Goal: Information Seeking & Learning: Learn about a topic

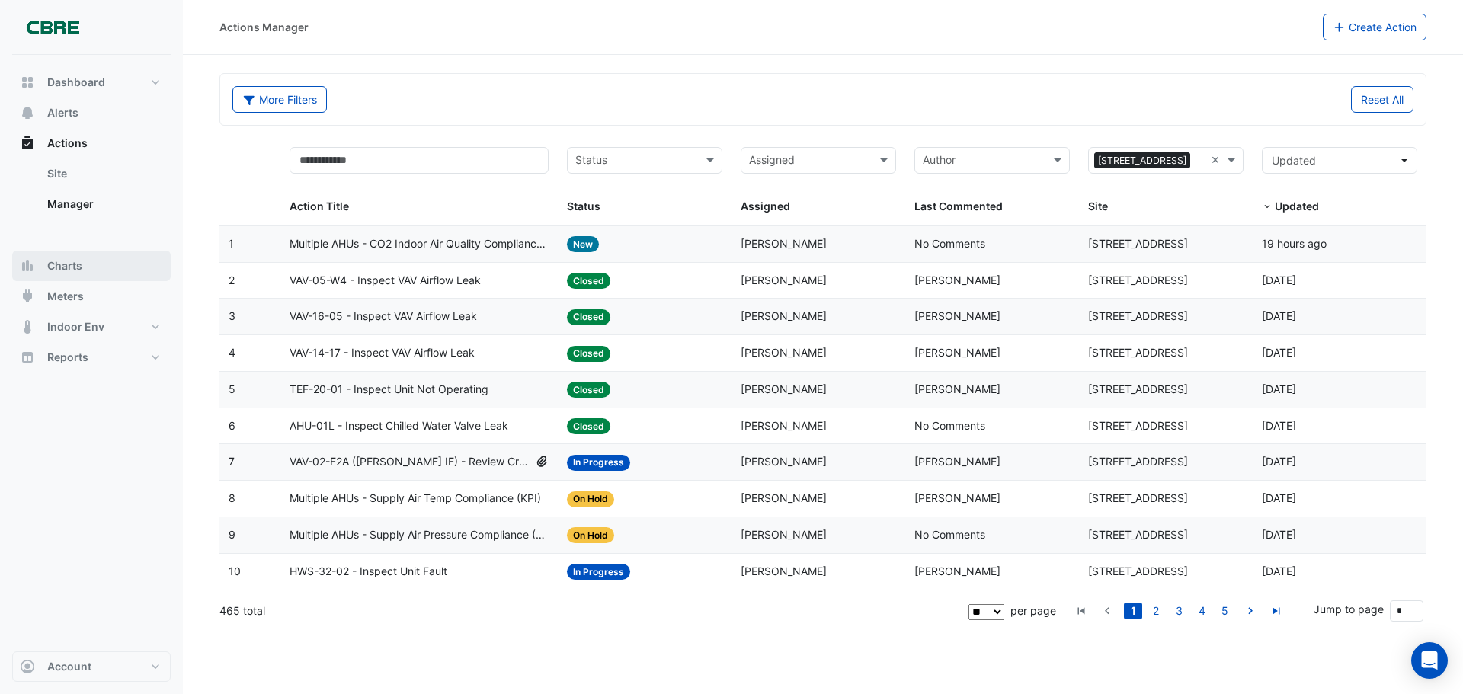
click at [62, 270] on span "Charts" at bounding box center [64, 265] width 35 height 15
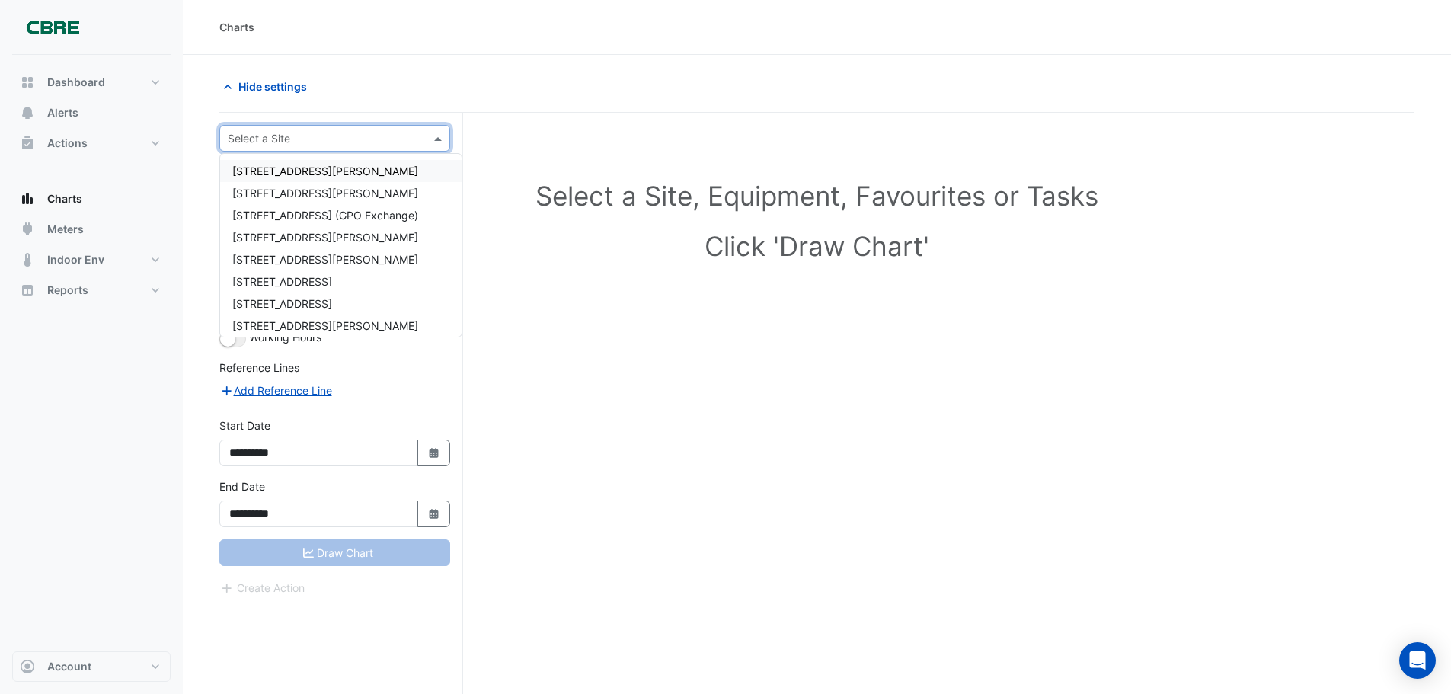
click at [347, 139] on input "text" at bounding box center [320, 139] width 184 height 16
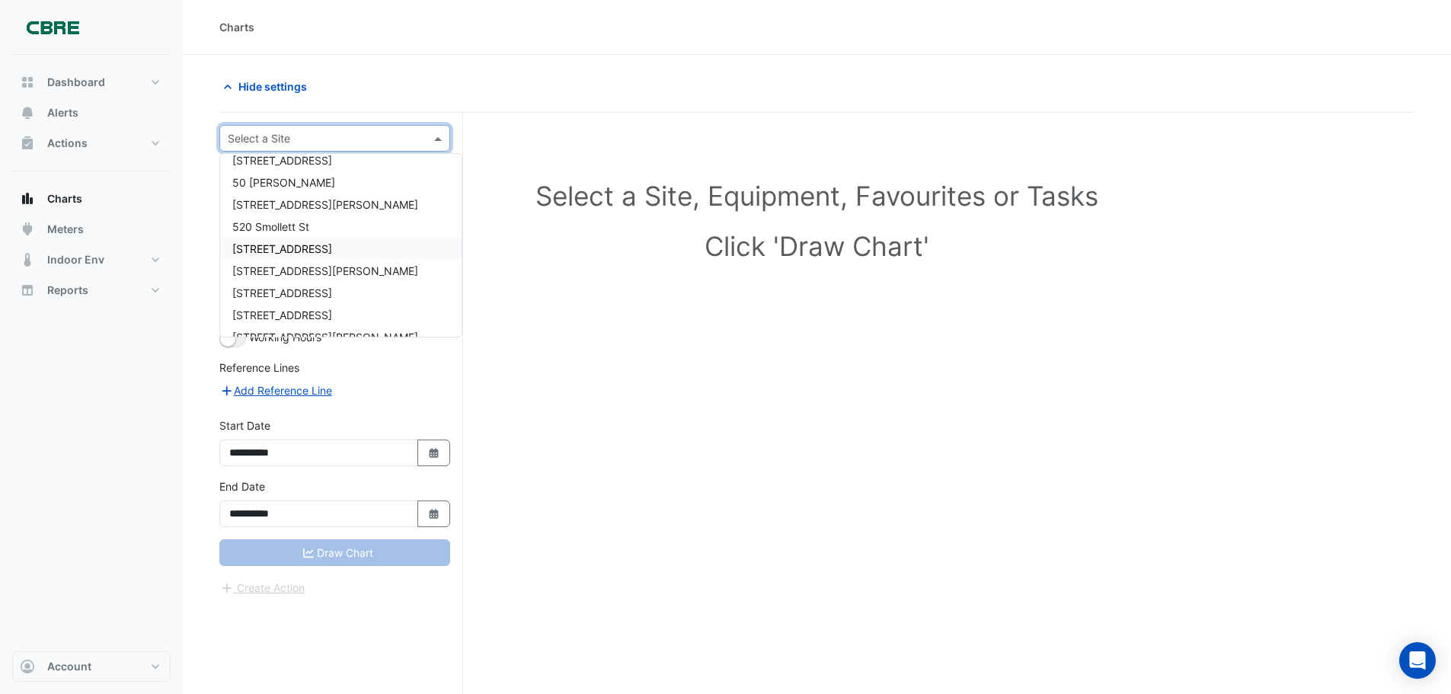
scroll to position [838, 0]
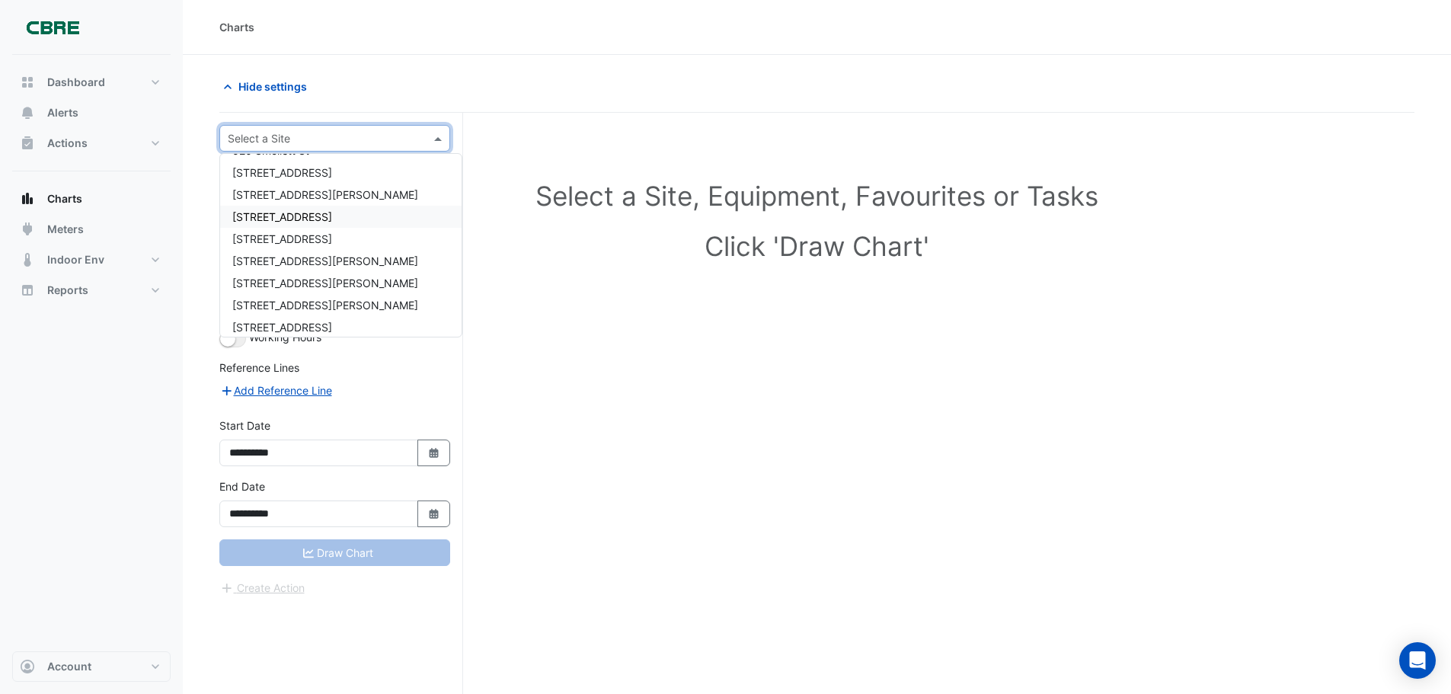
click at [348, 218] on div "[STREET_ADDRESS]" at bounding box center [341, 217] width 242 height 22
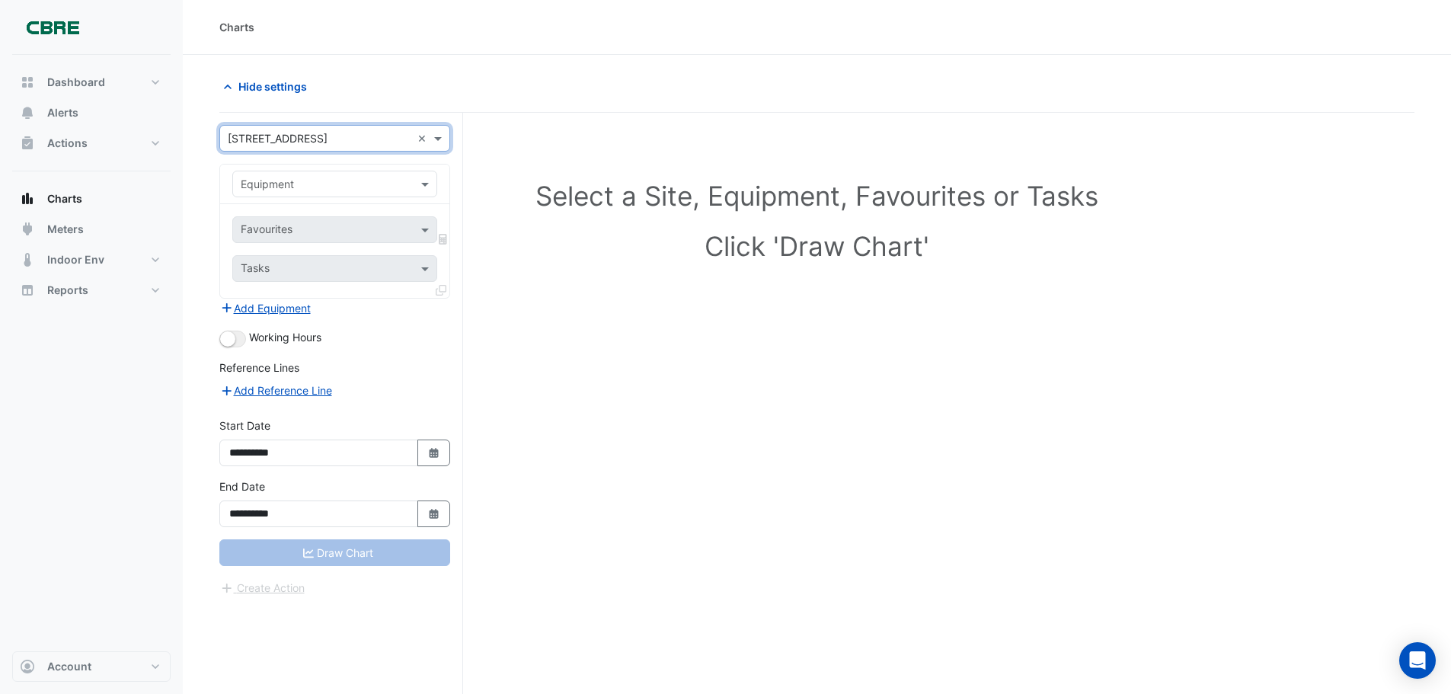
click at [322, 182] on input "text" at bounding box center [320, 185] width 158 height 16
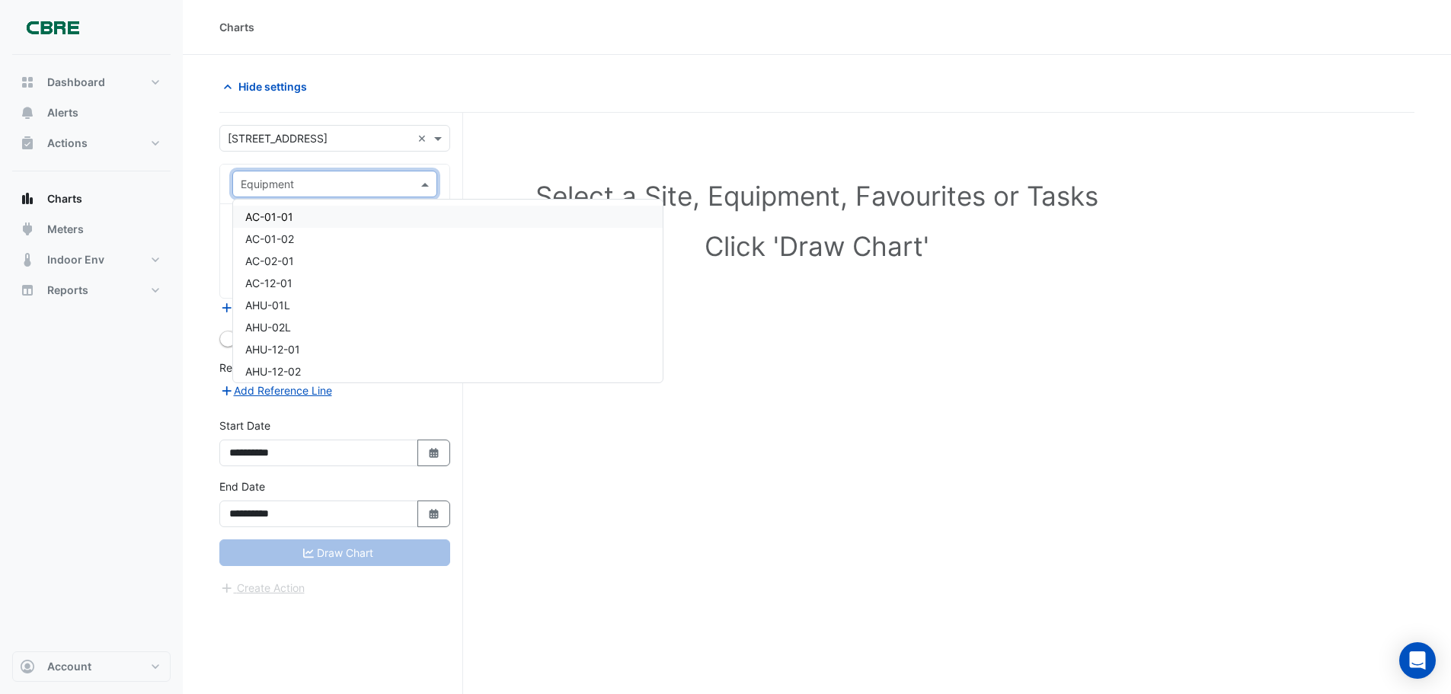
click at [338, 181] on input "text" at bounding box center [320, 185] width 158 height 16
click at [642, 127] on div "Select a Site, Equipment, Favourites or Tasks Click 'Draw Chart'" at bounding box center [816, 432] width 1195 height 639
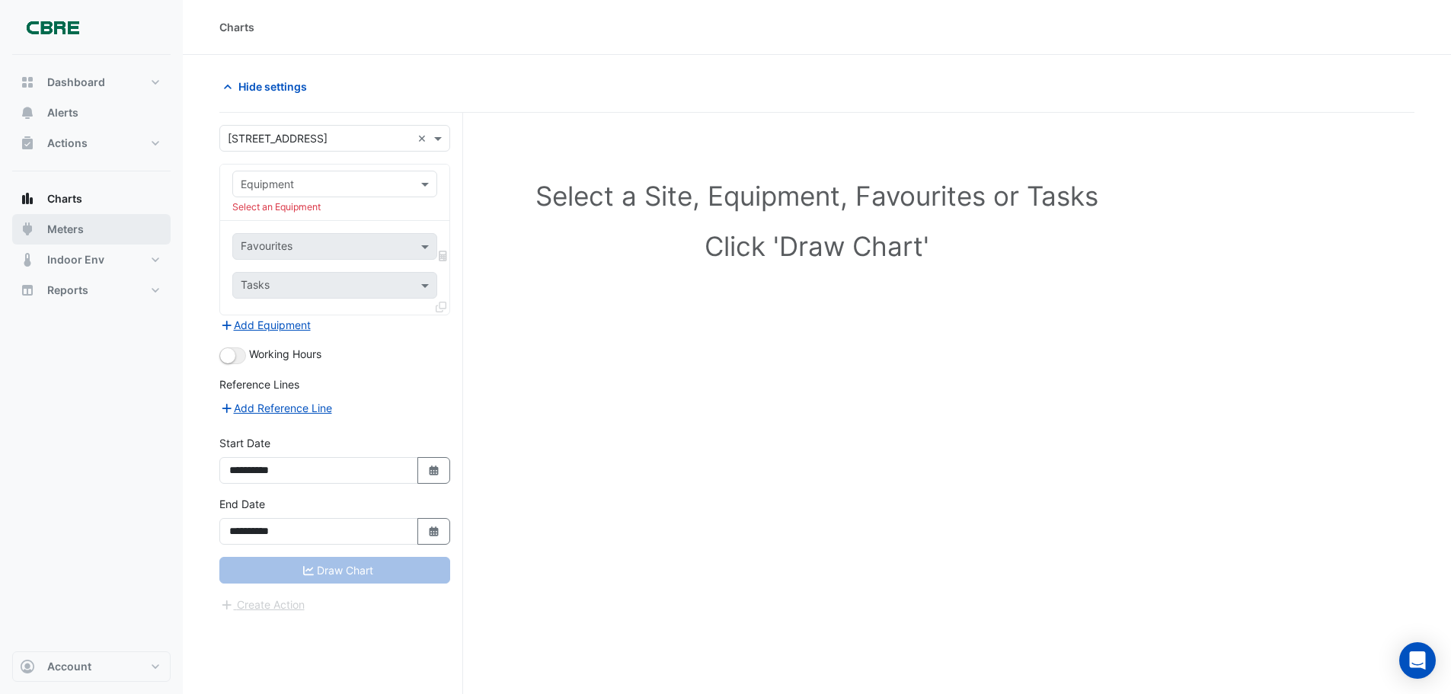
click at [72, 225] on span "Meters" at bounding box center [65, 229] width 37 height 15
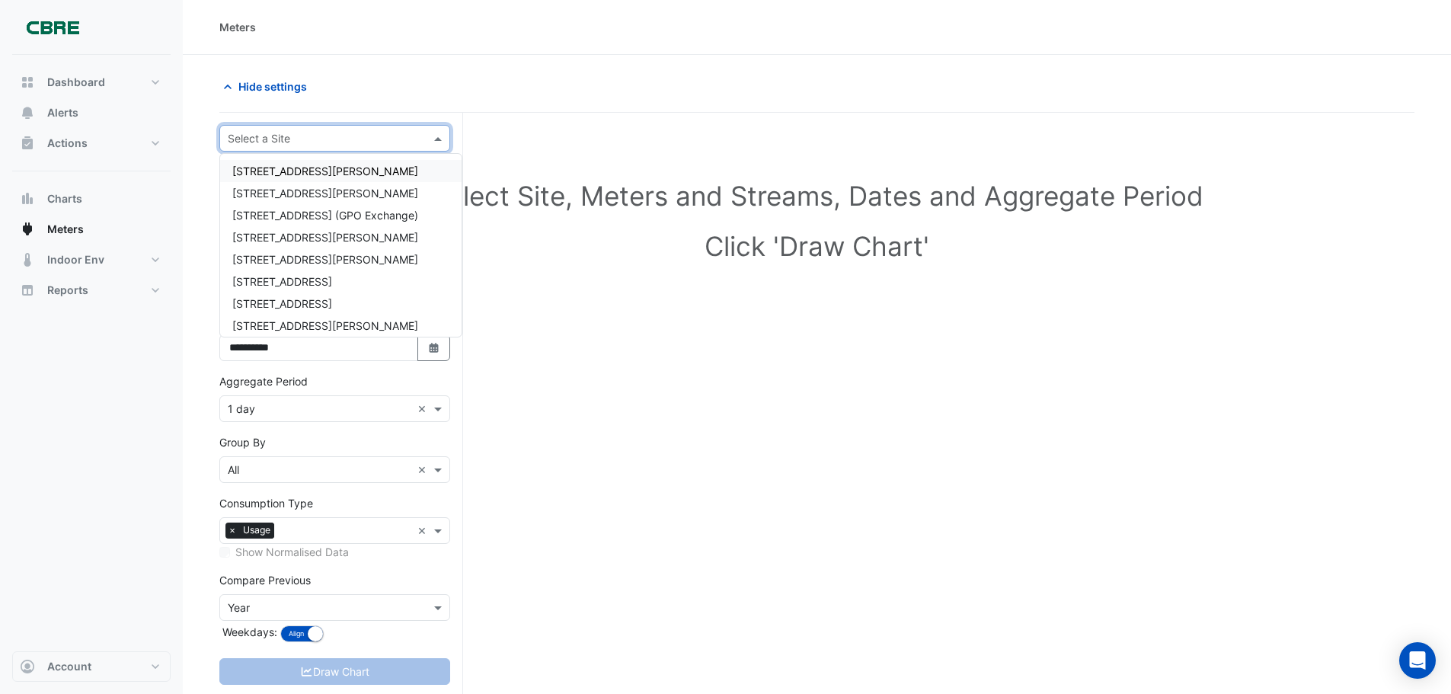
click at [304, 135] on input "text" at bounding box center [320, 139] width 184 height 16
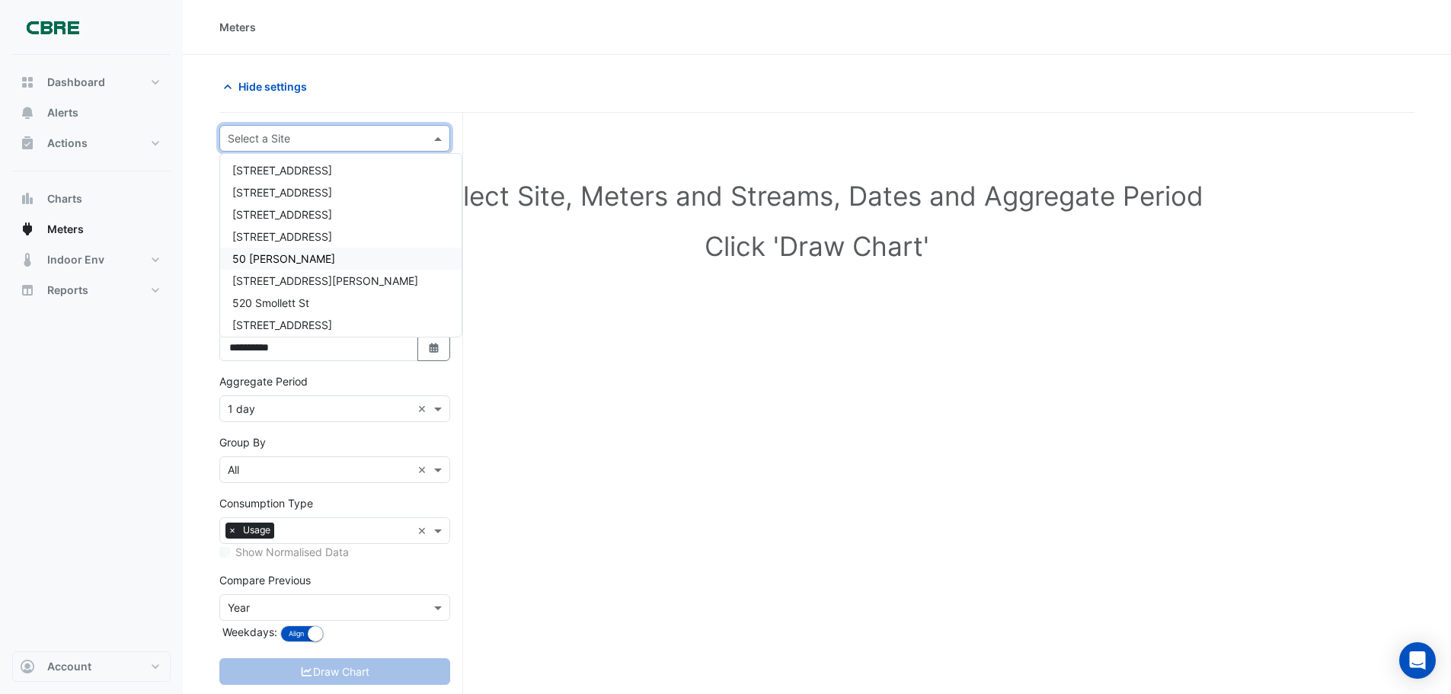
scroll to position [762, 0]
click at [296, 293] on span "[STREET_ADDRESS]" at bounding box center [282, 292] width 100 height 13
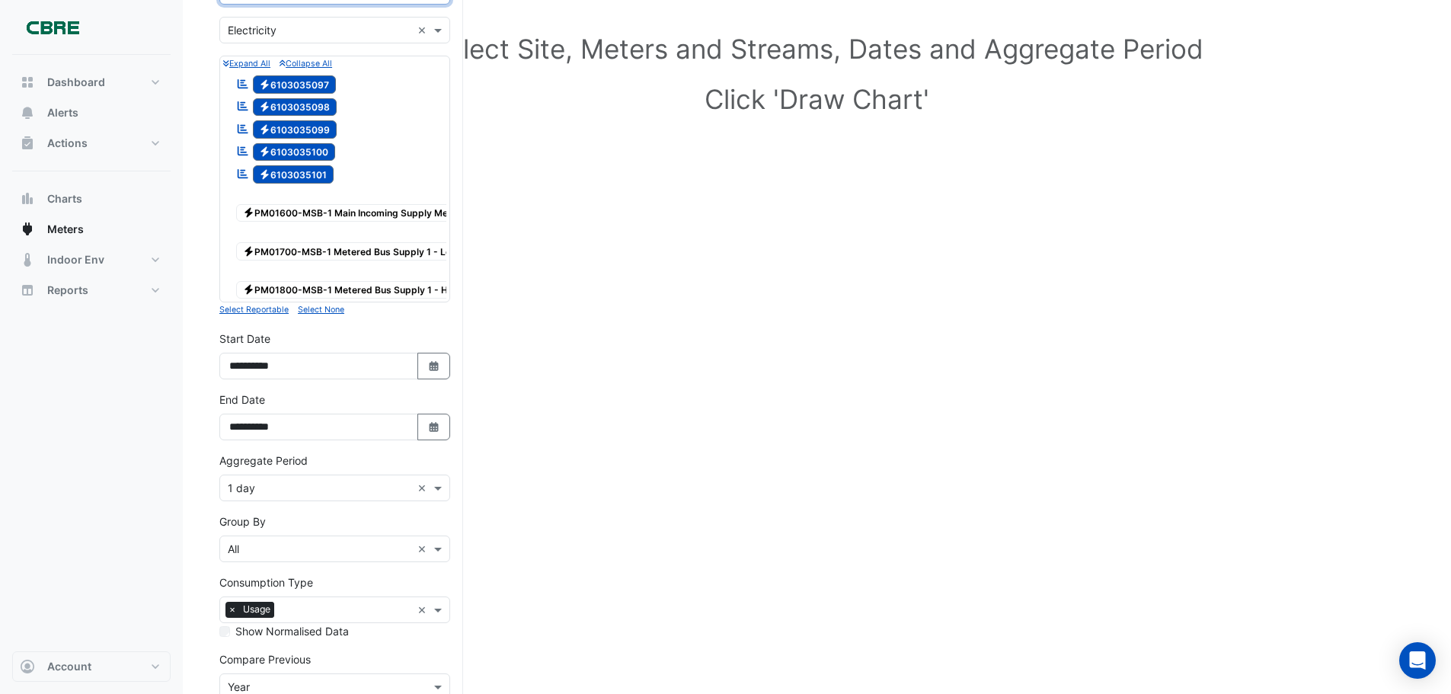
scroll to position [152, 0]
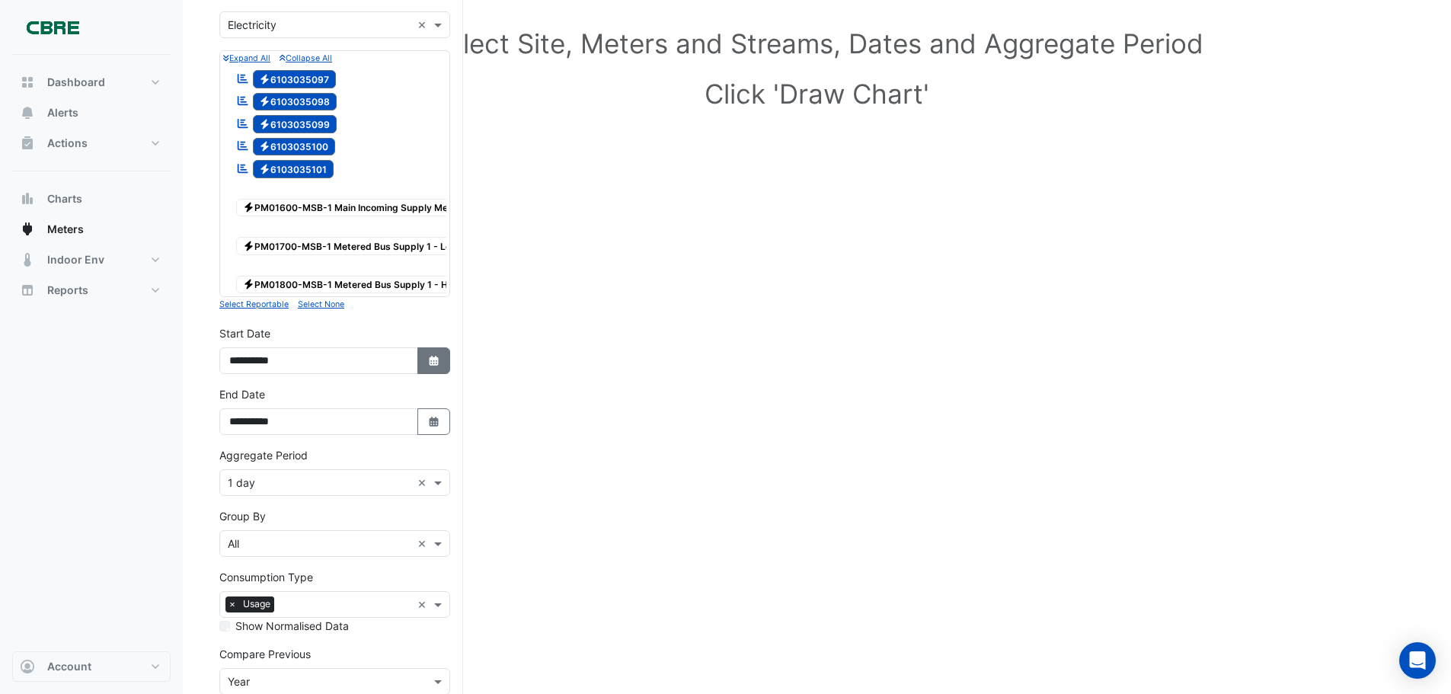
click at [436, 366] on icon "button" at bounding box center [433, 361] width 9 height 10
select select "*"
select select "****"
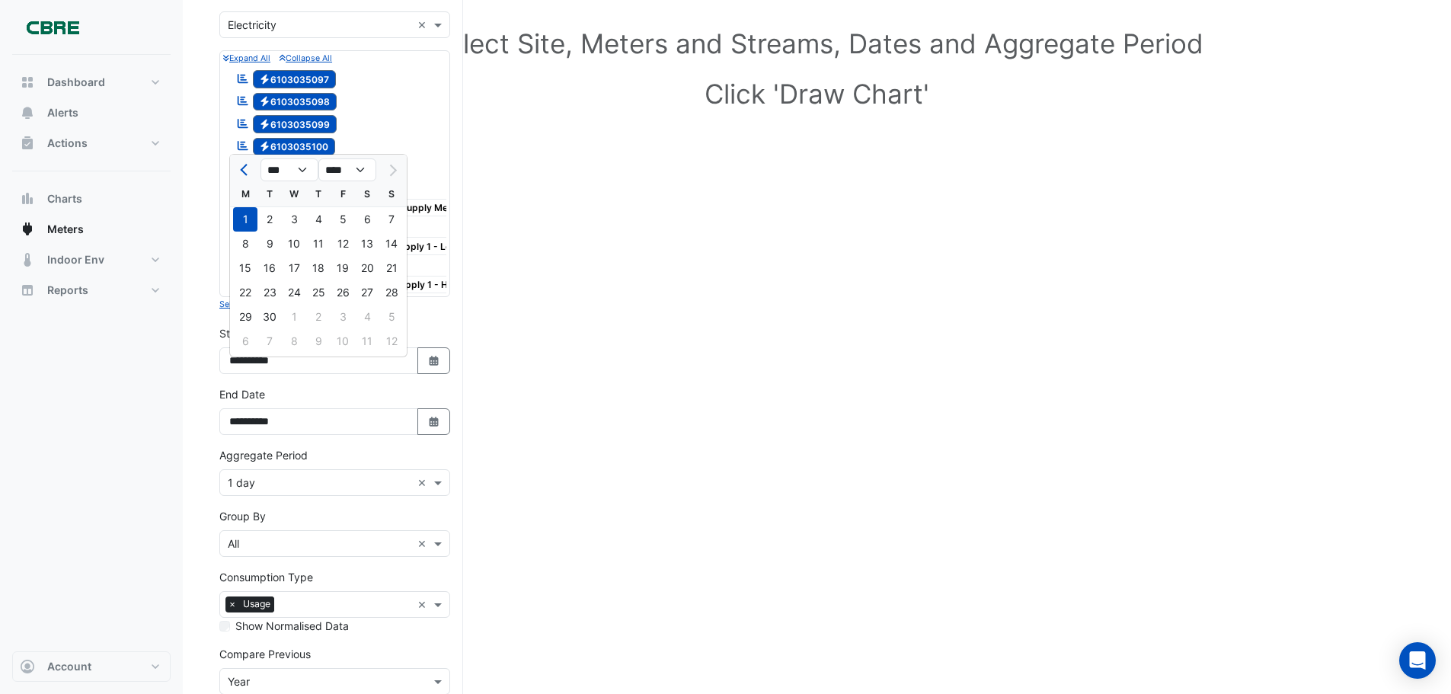
click at [245, 214] on div "1" at bounding box center [245, 219] width 24 height 24
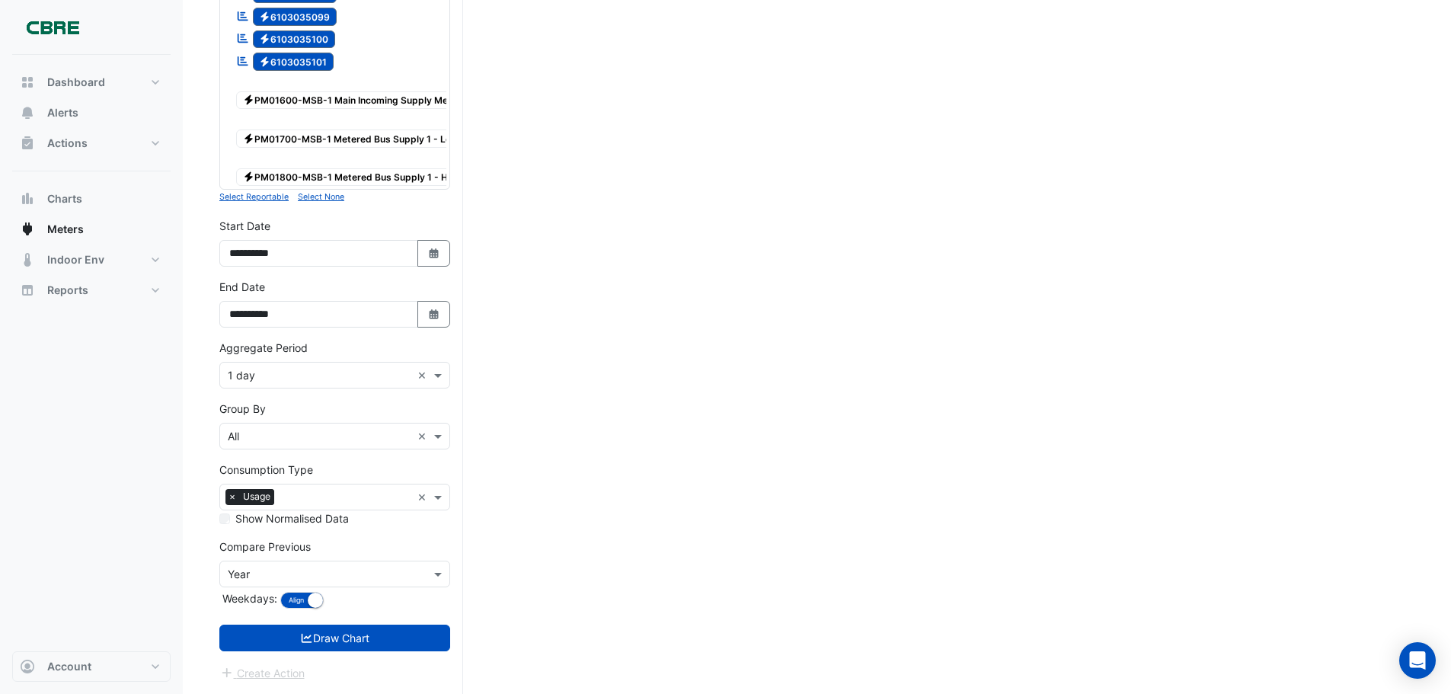
scroll to position [271, 0]
click at [424, 318] on button "Select Date" at bounding box center [435, 314] width 34 height 27
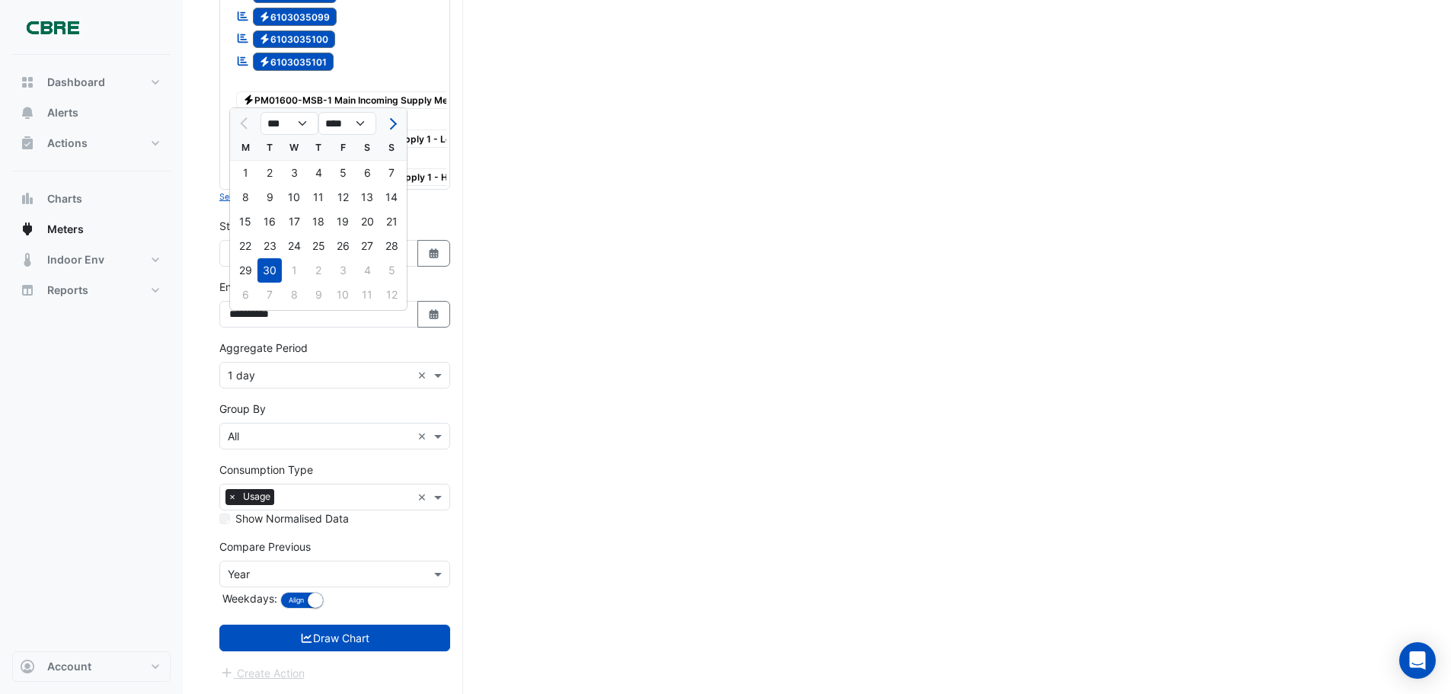
click at [276, 258] on div "30" at bounding box center [270, 270] width 24 height 24
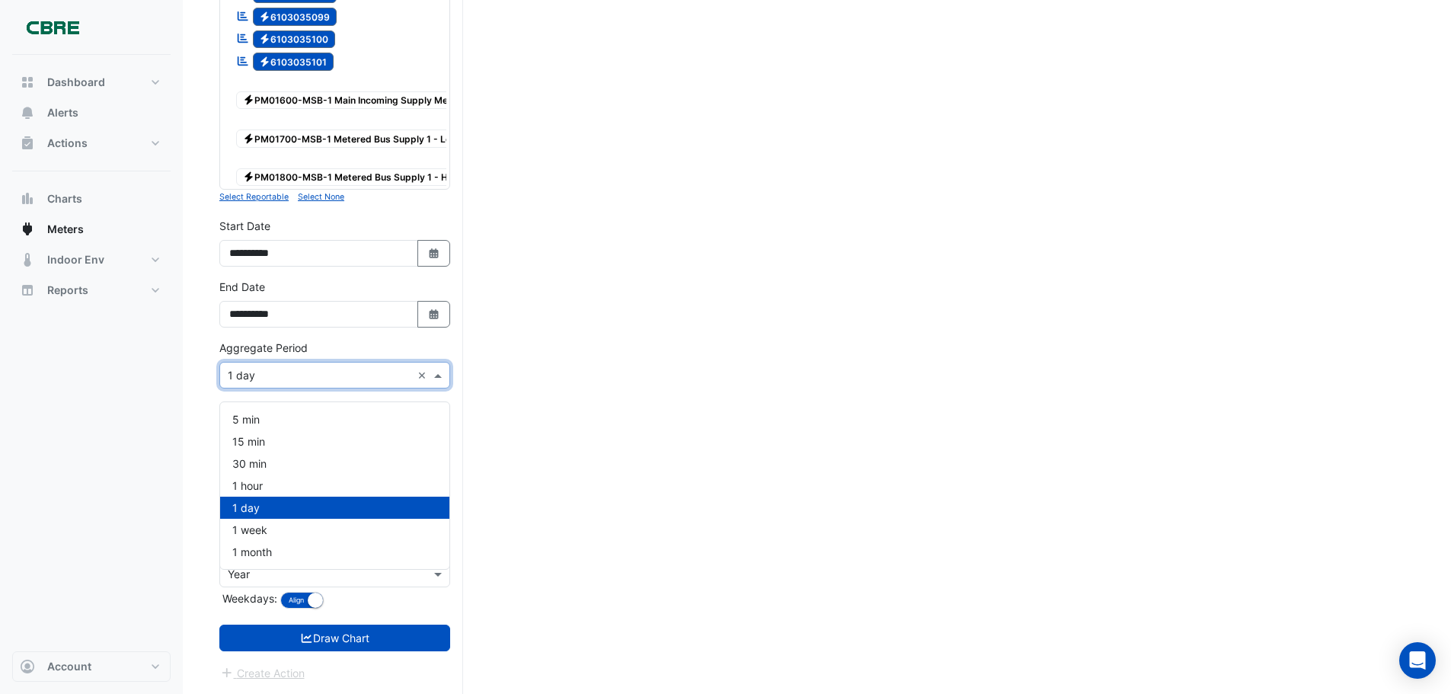
click at [274, 371] on input "text" at bounding box center [320, 376] width 184 height 16
drag, startPoint x: 274, startPoint y: 371, endPoint x: 261, endPoint y: 517, distance: 146.0
click at [261, 517] on body "5 min 15 min 30 min 1 hour 1 day 1 week 1 month Meters Hide settings Select Sit…" at bounding box center [725, 217] width 1451 height 954
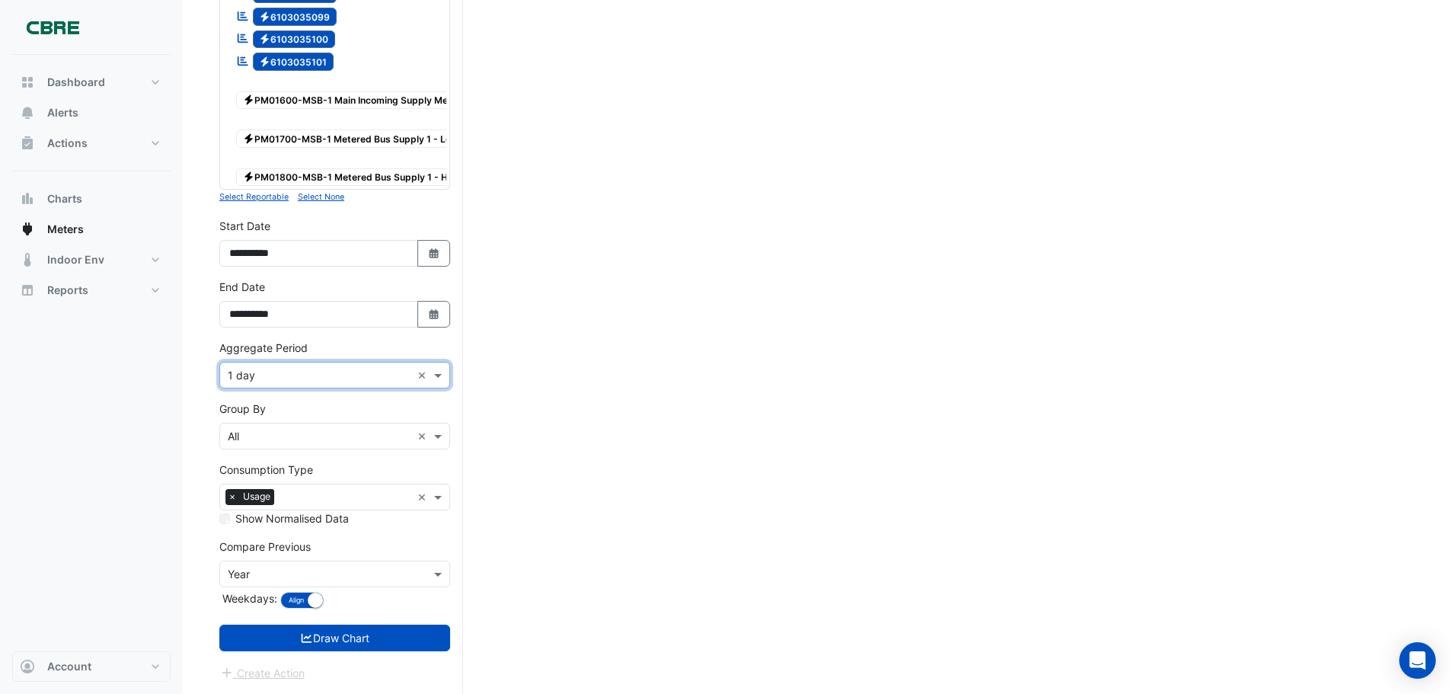
click at [261, 517] on label "Show Normalised Data" at bounding box center [292, 518] width 114 height 16
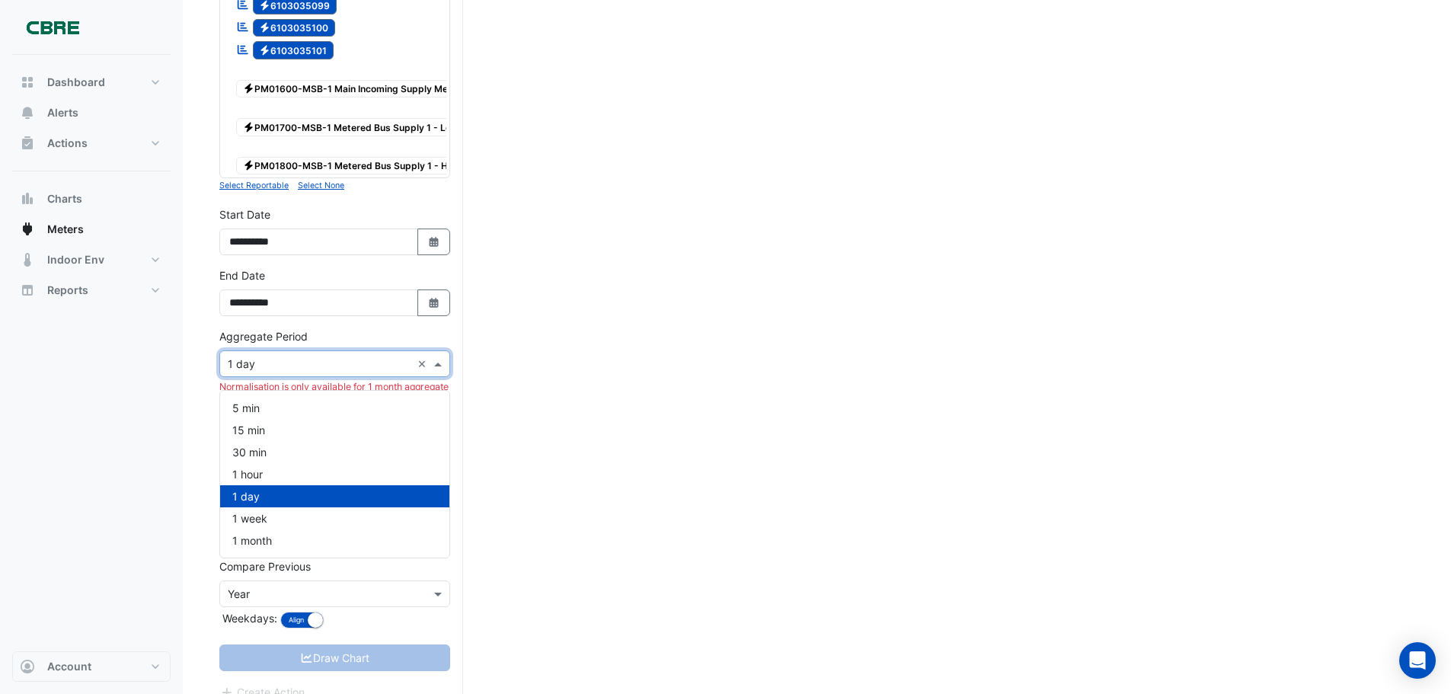
click at [293, 373] on input "text" at bounding box center [320, 365] width 184 height 16
click at [238, 522] on span "1 week" at bounding box center [249, 518] width 35 height 13
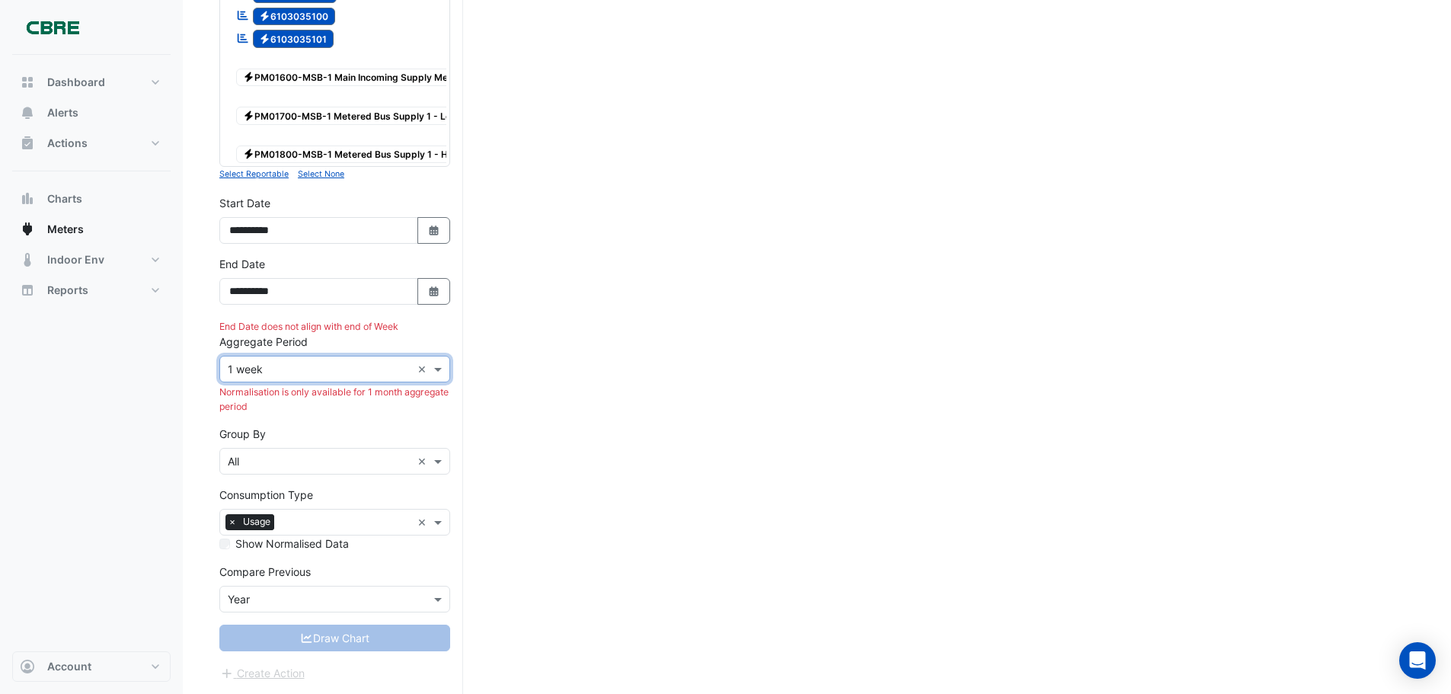
scroll to position [294, 0]
click at [306, 369] on input "text" at bounding box center [320, 370] width 184 height 16
click at [282, 496] on div "1 day" at bounding box center [334, 502] width 229 height 22
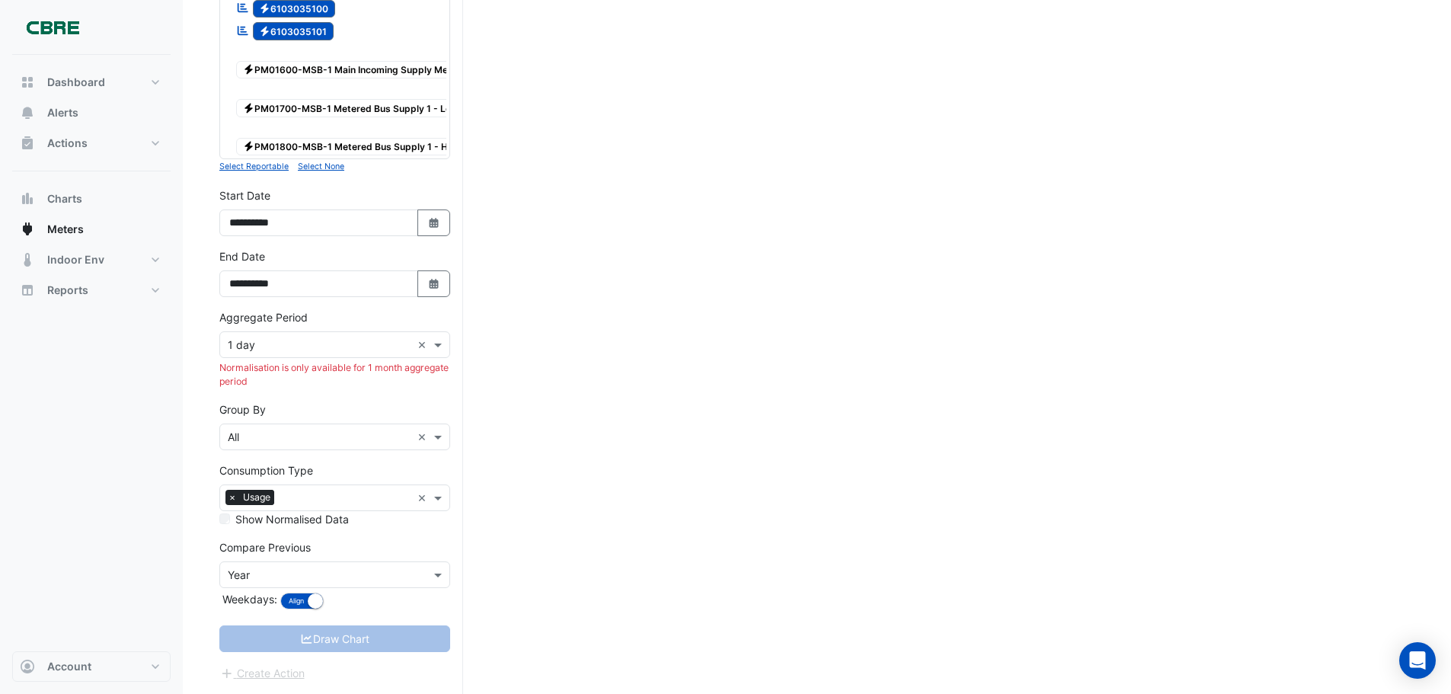
click at [504, 369] on div "Select Site, Meters and Streams, Dates and Aggregate Period Click 'Draw Chart'" at bounding box center [816, 267] width 1195 height 853
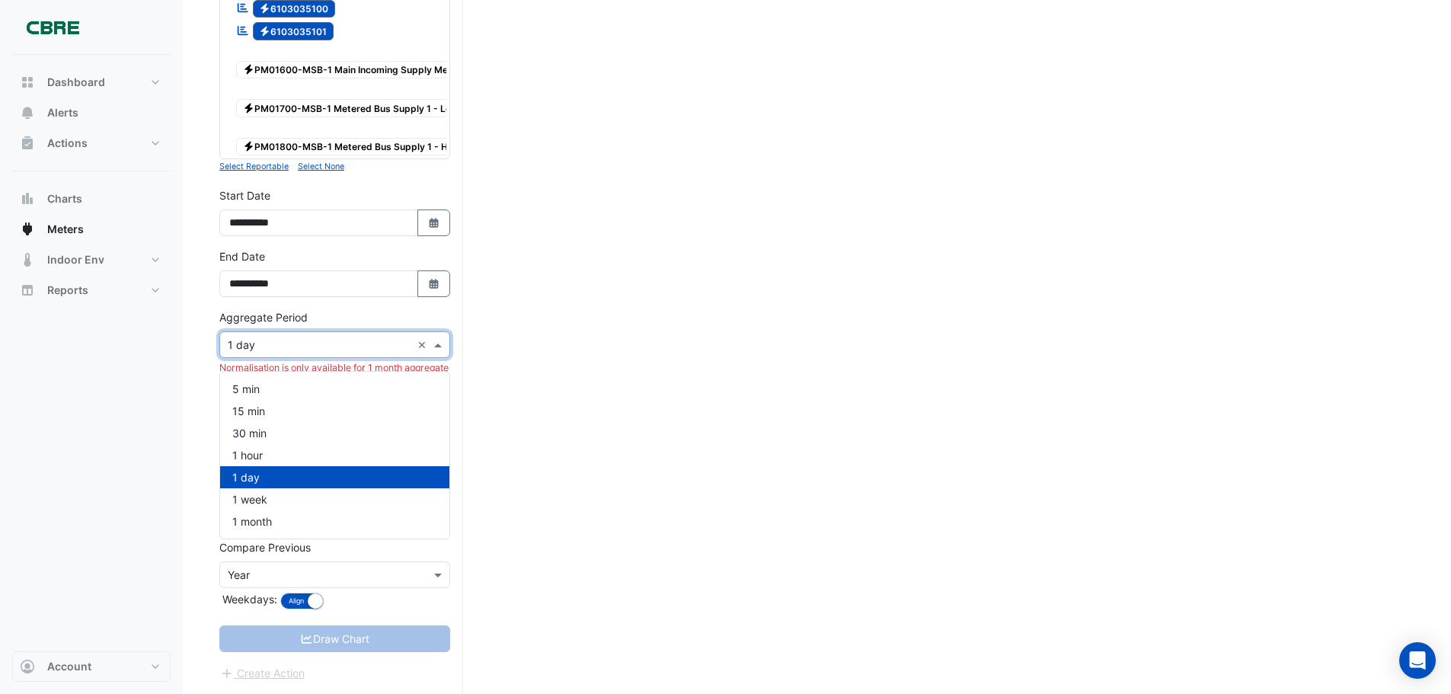
click at [344, 354] on input "text" at bounding box center [320, 346] width 184 height 16
click at [246, 450] on span "1 hour" at bounding box center [247, 455] width 30 height 13
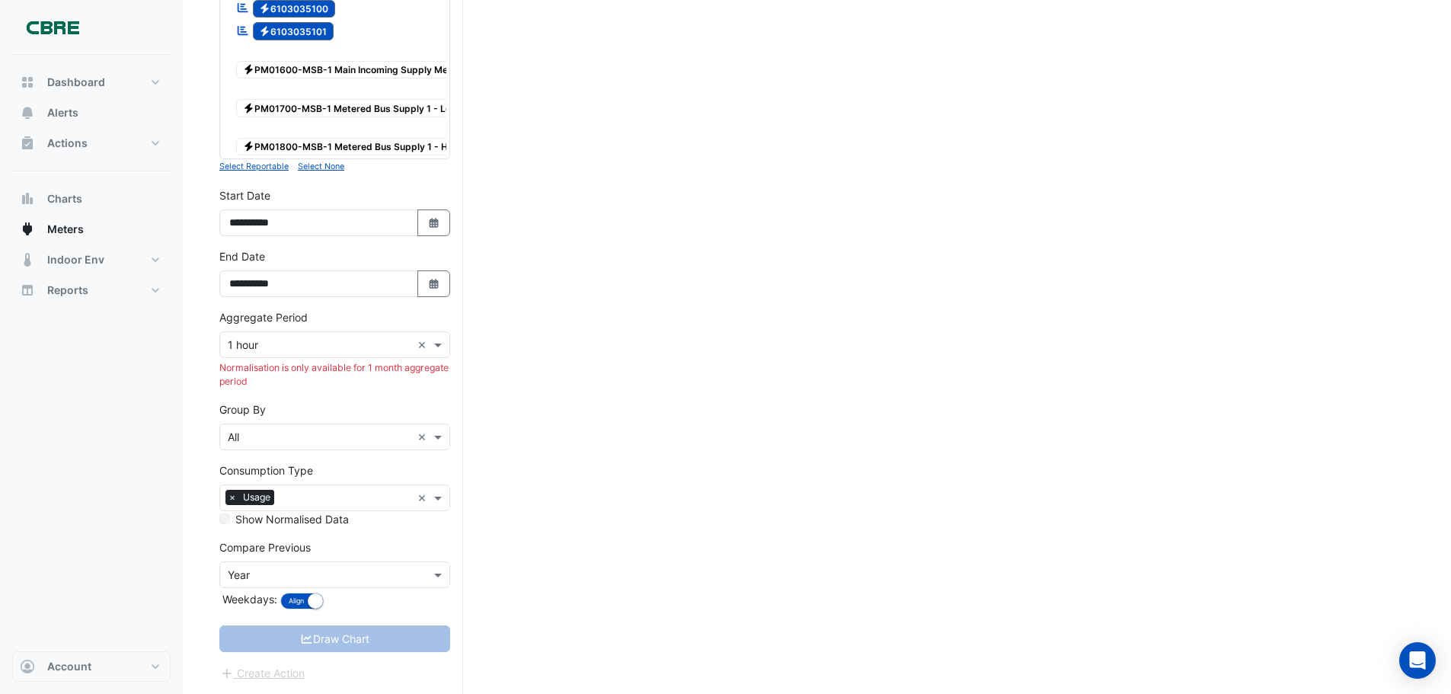
click at [312, 338] on div "Aggregate Period × 1 hour × Normalisation is only available for 1 month aggrega…" at bounding box center [334, 349] width 231 height 80
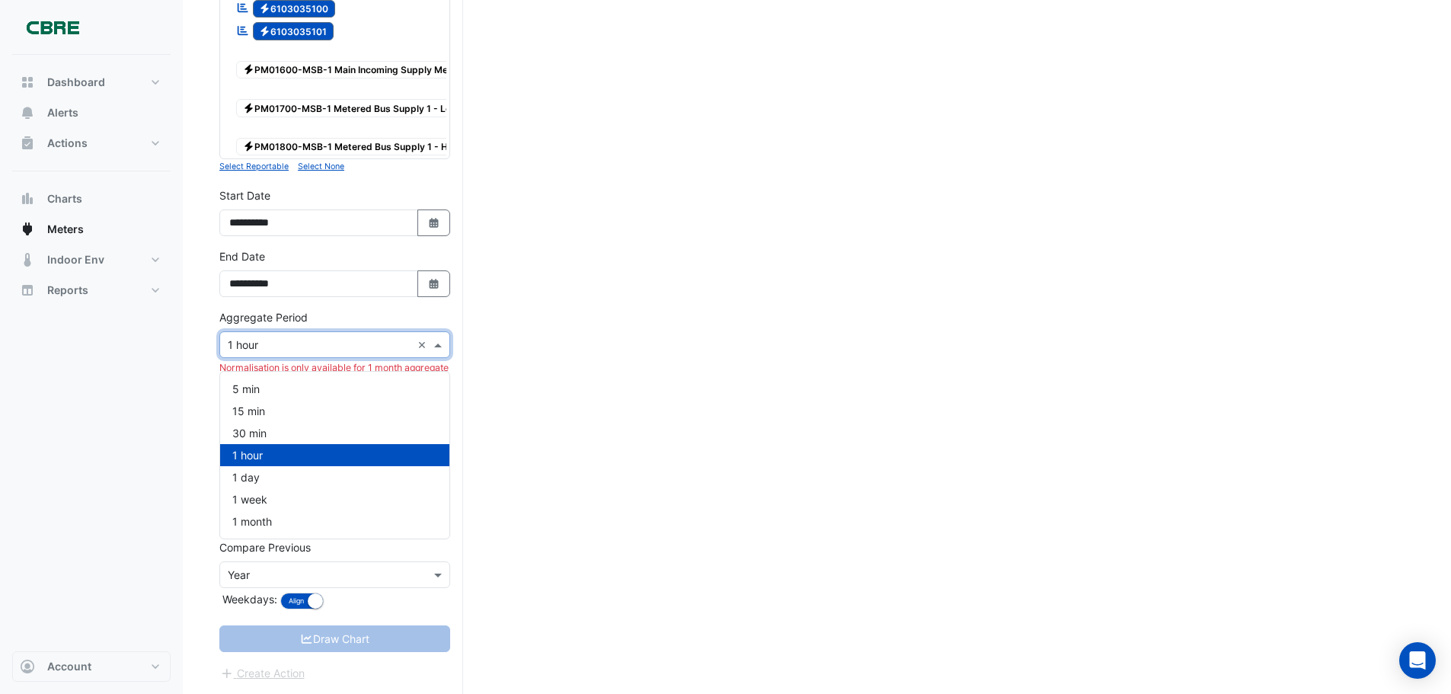
click at [309, 350] on input "text" at bounding box center [320, 346] width 184 height 16
click at [261, 515] on span "1 month" at bounding box center [252, 521] width 40 height 13
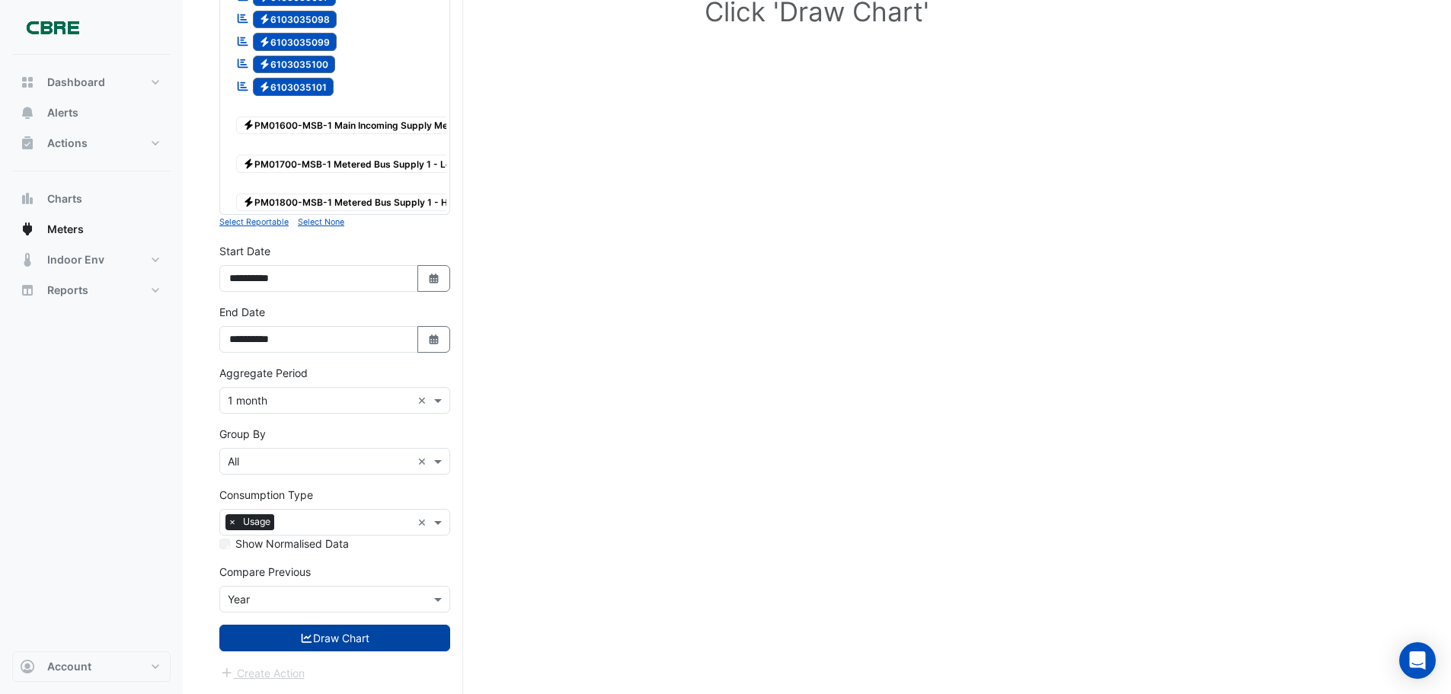
click at [286, 635] on button "Draw Chart" at bounding box center [334, 638] width 231 height 27
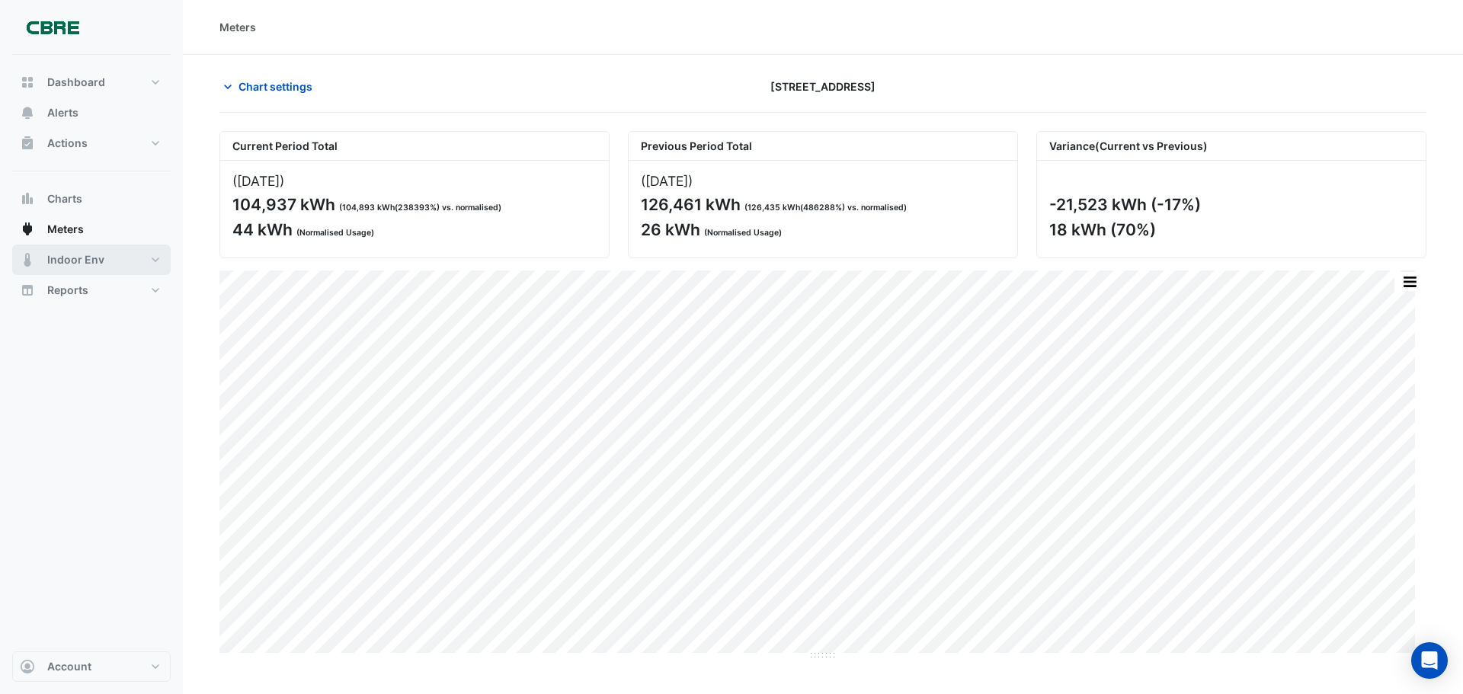
click at [111, 259] on button "Indoor Env" at bounding box center [91, 260] width 158 height 30
